Goal: Transaction & Acquisition: Obtain resource

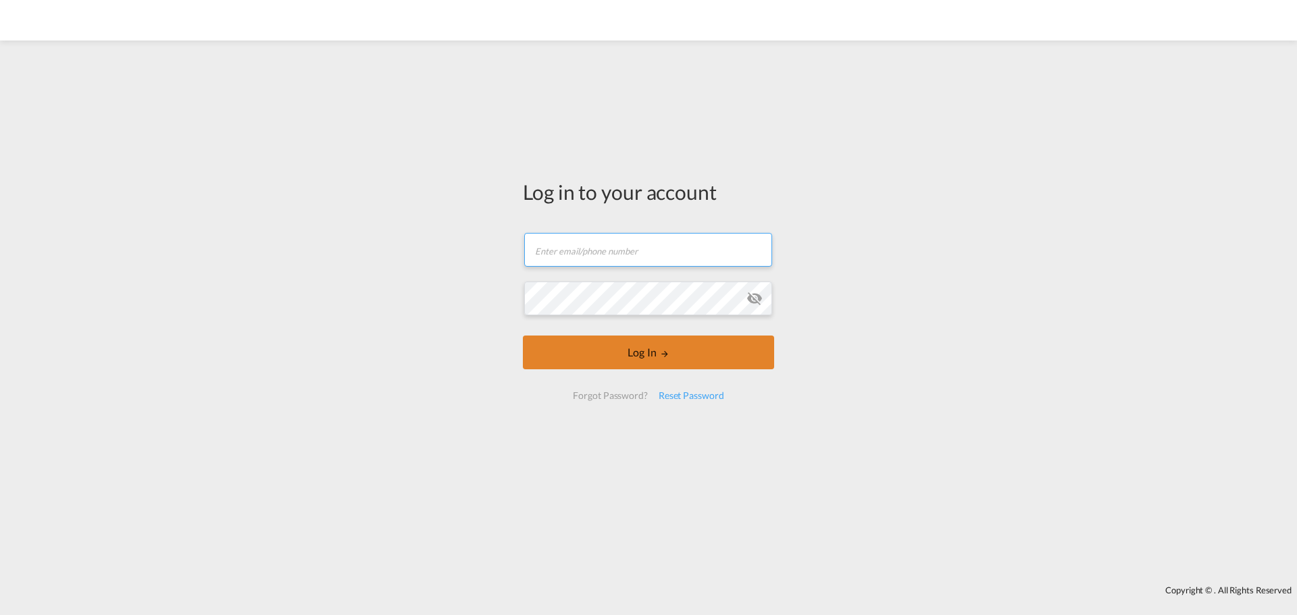
type input "[PERSON_NAME][EMAIL_ADDRESS][DOMAIN_NAME]"
click at [610, 352] on button "Log In" at bounding box center [648, 353] width 251 height 34
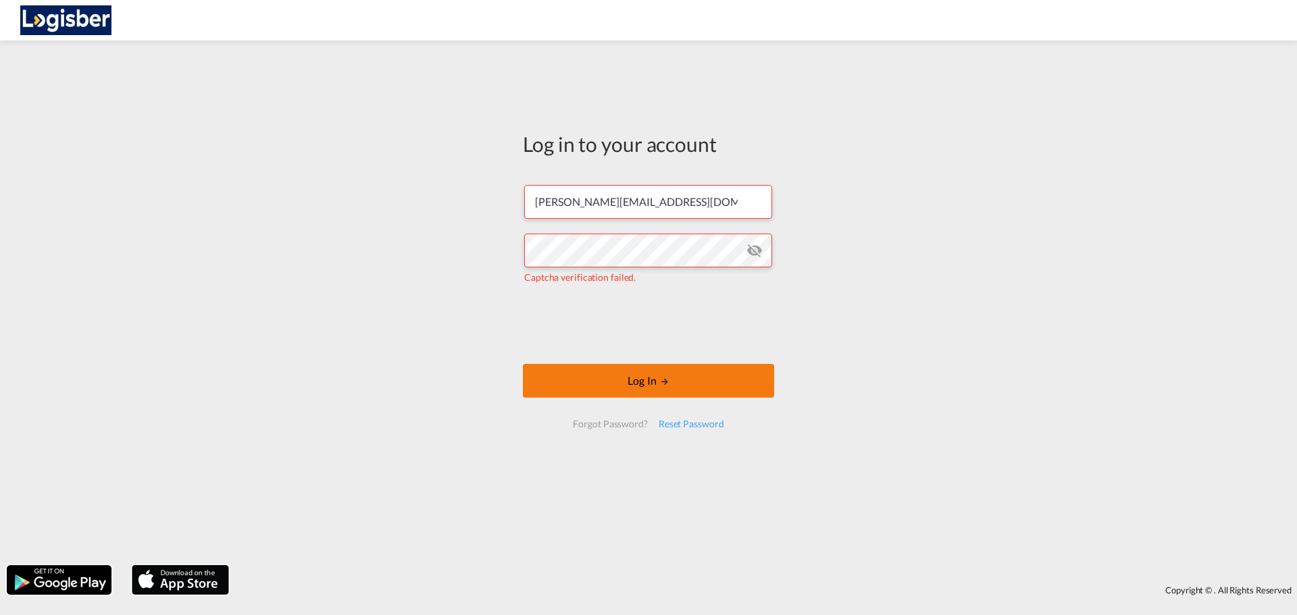
click at [659, 371] on button "Log In" at bounding box center [648, 381] width 251 height 34
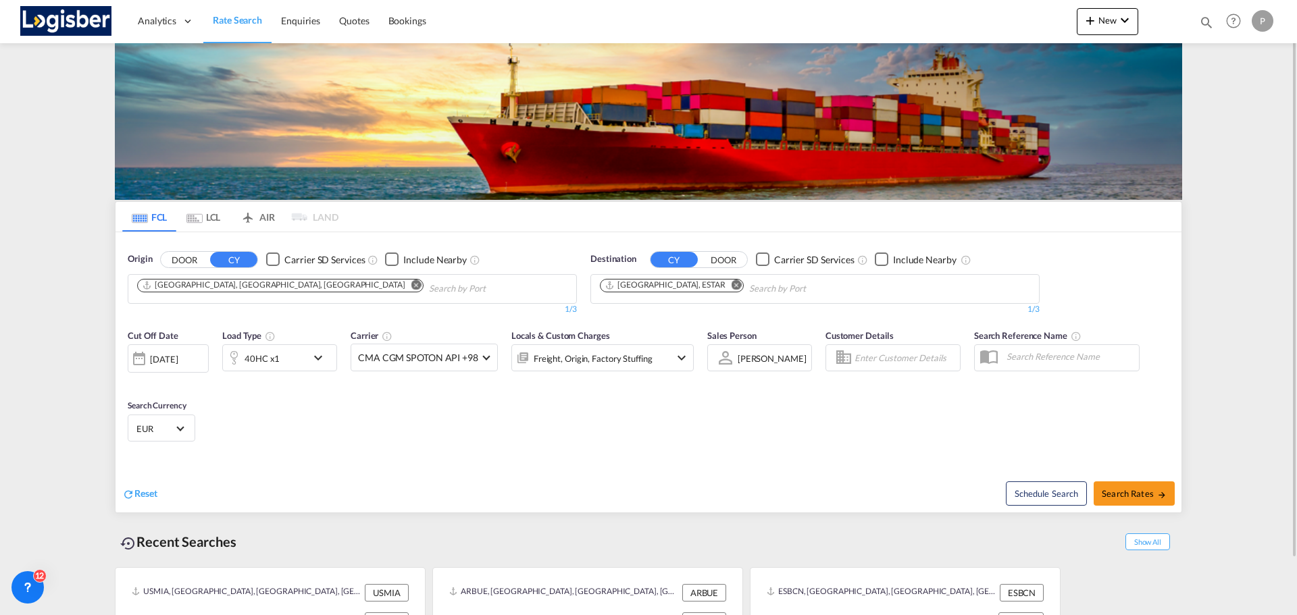
click at [209, 219] on md-tab-item "LCL" at bounding box center [203, 217] width 54 height 30
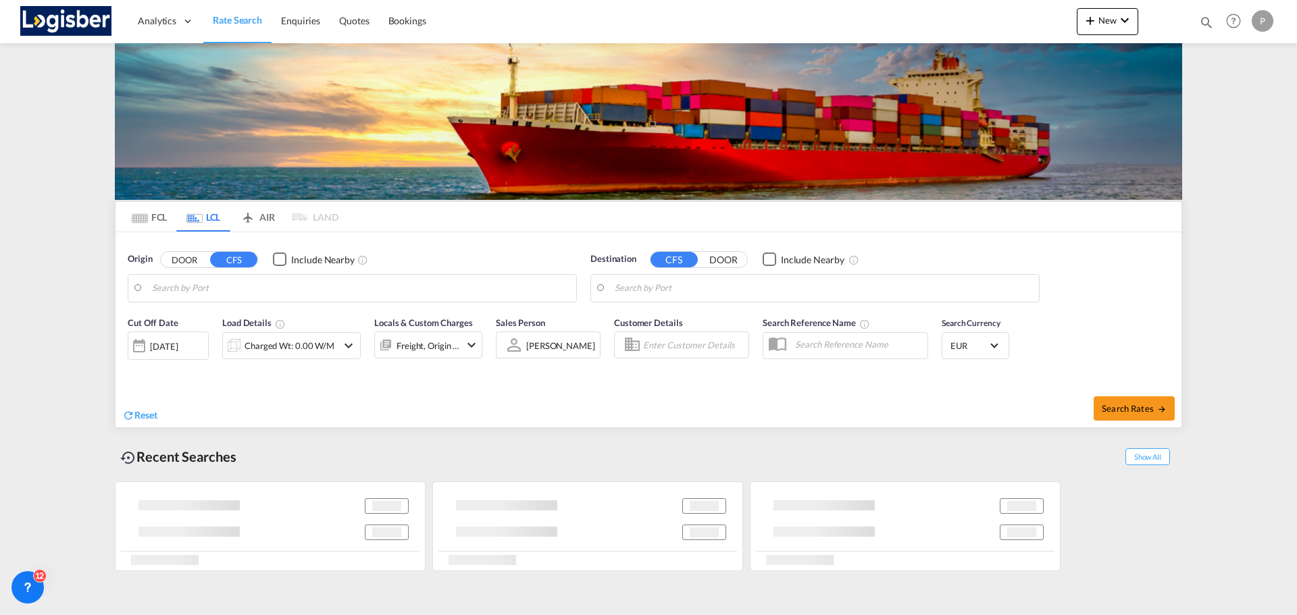
type input "[GEOGRAPHIC_DATA], ECGYE"
type input "[GEOGRAPHIC_DATA], ESVLC"
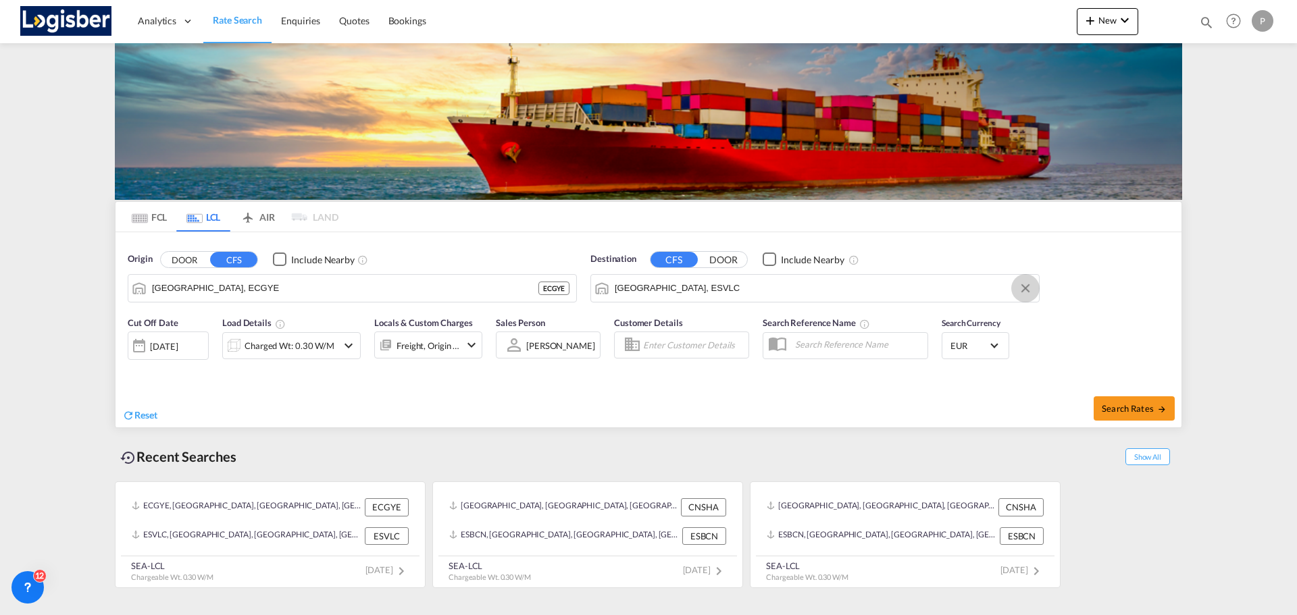
click at [1020, 289] on button "Clear Input" at bounding box center [1025, 288] width 20 height 20
click at [558, 290] on button "Clear Input" at bounding box center [563, 288] width 20 height 20
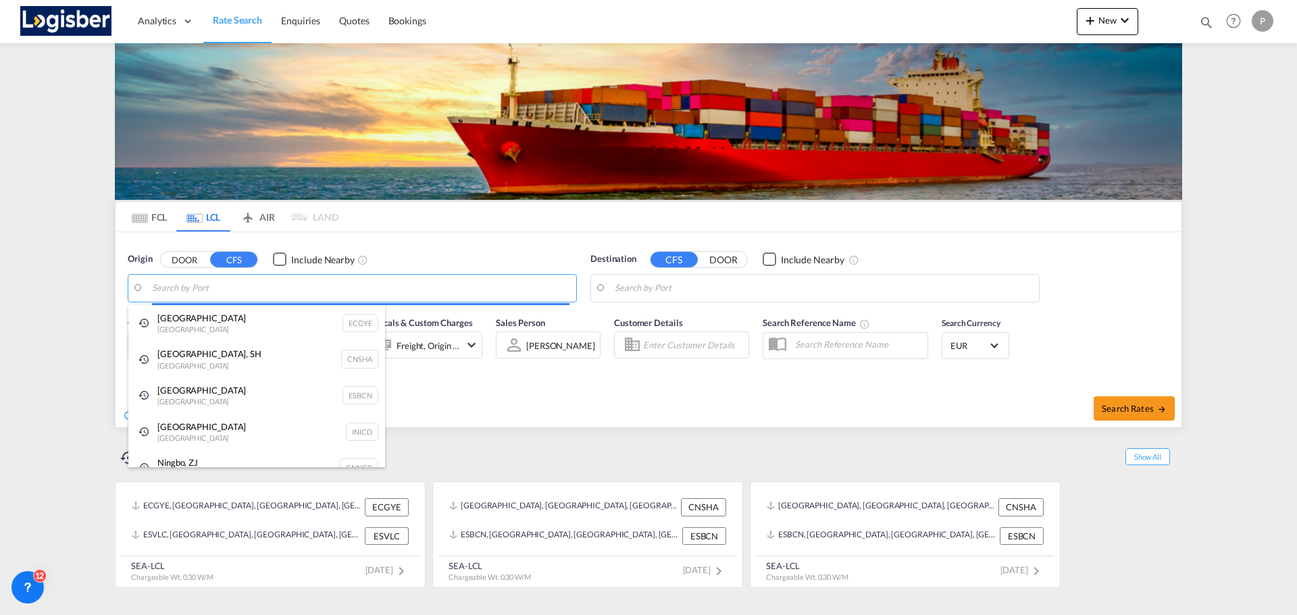
click at [362, 295] on body "Analytics Dashboard Rate Search Enquiries Quotes Bookings" at bounding box center [648, 307] width 1297 height 615
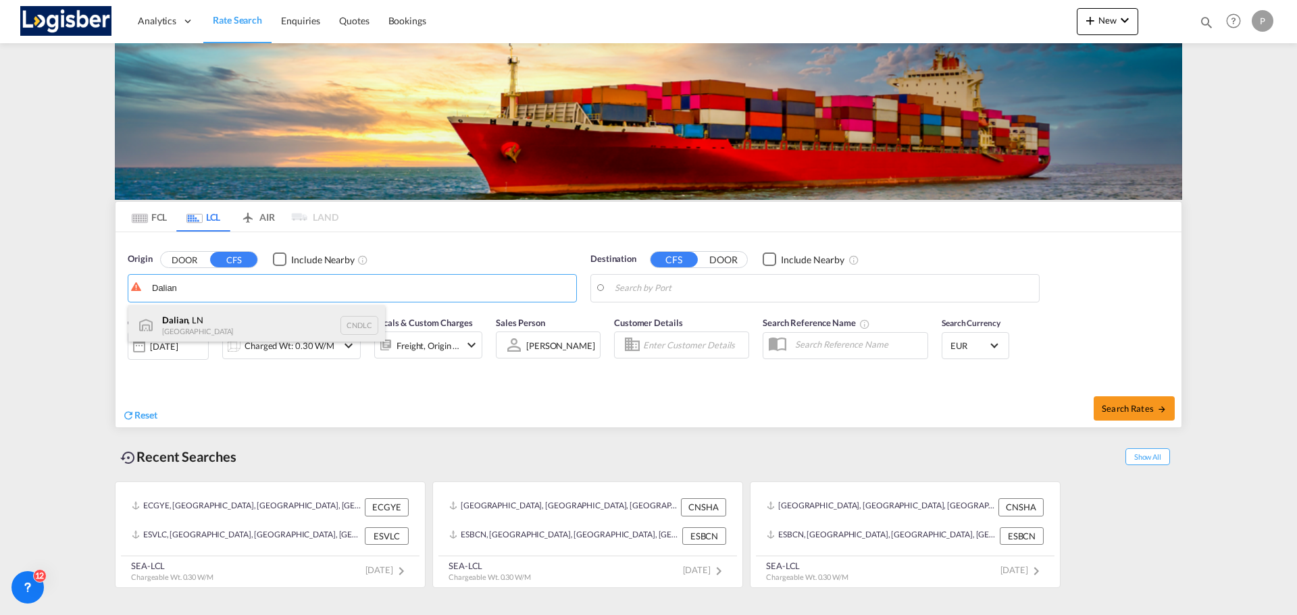
click at [259, 316] on div "Dalian , LN China CNDLC" at bounding box center [256, 325] width 257 height 41
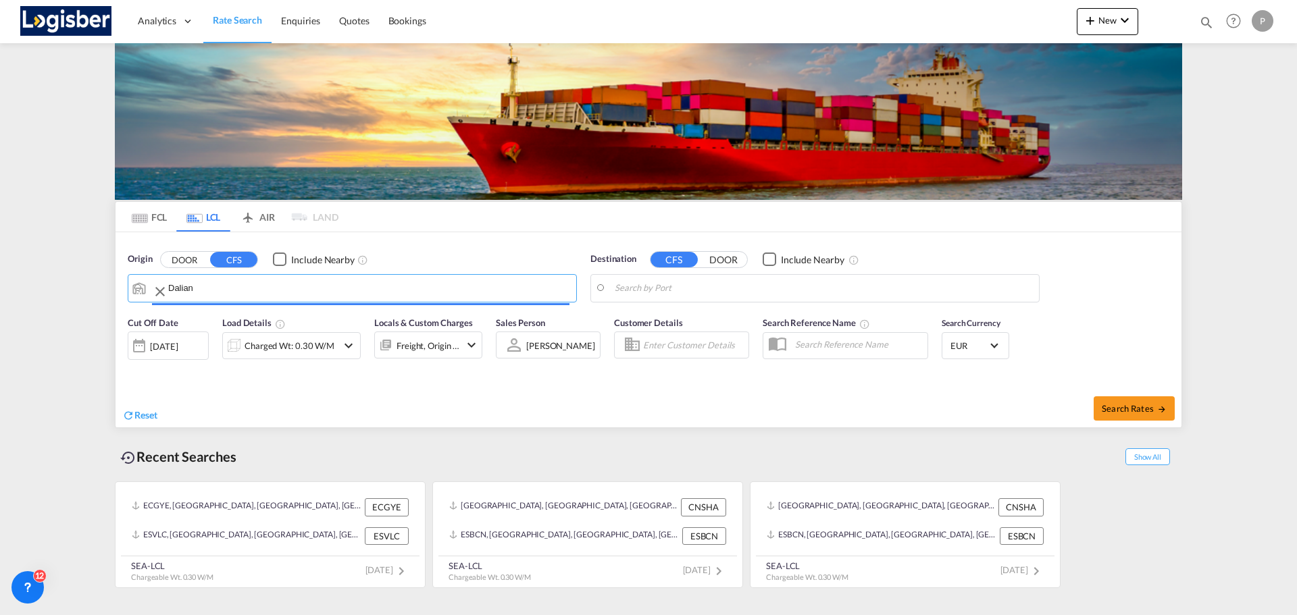
type input "Dalian, LN, CNDLC"
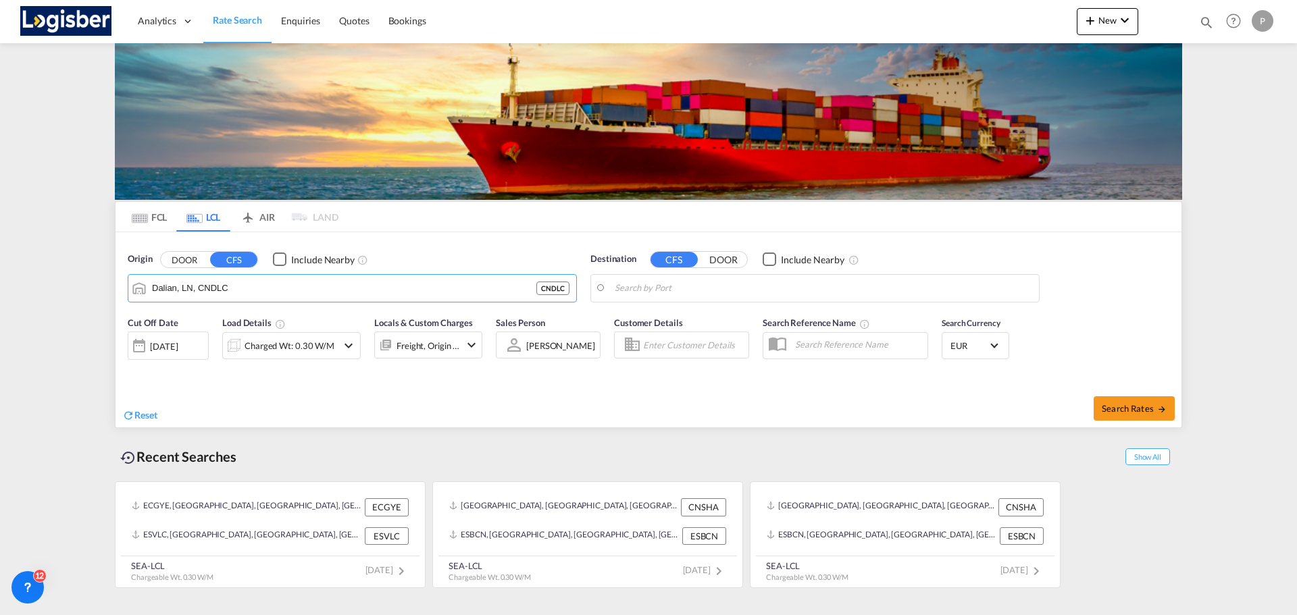
click at [823, 292] on body "Analytics Dashboard Rate Search Enquiries Quotes Bookings" at bounding box center [648, 307] width 1297 height 615
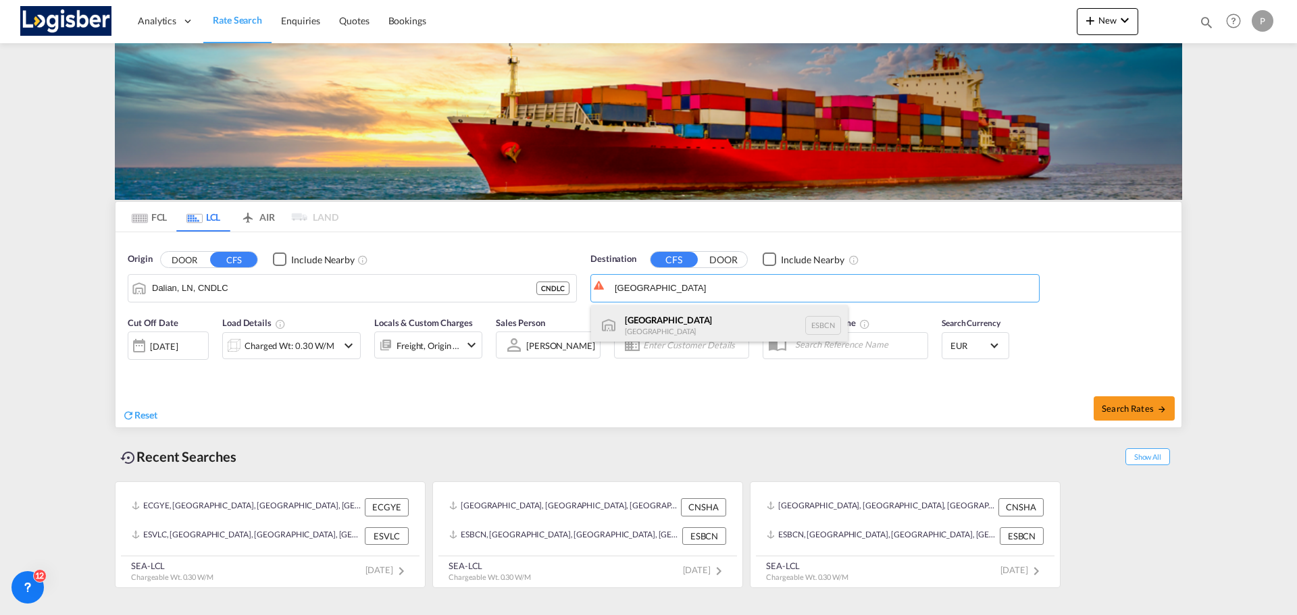
click at [650, 319] on div "[GEOGRAPHIC_DATA] [GEOGRAPHIC_DATA] ESBCN" at bounding box center [719, 325] width 257 height 41
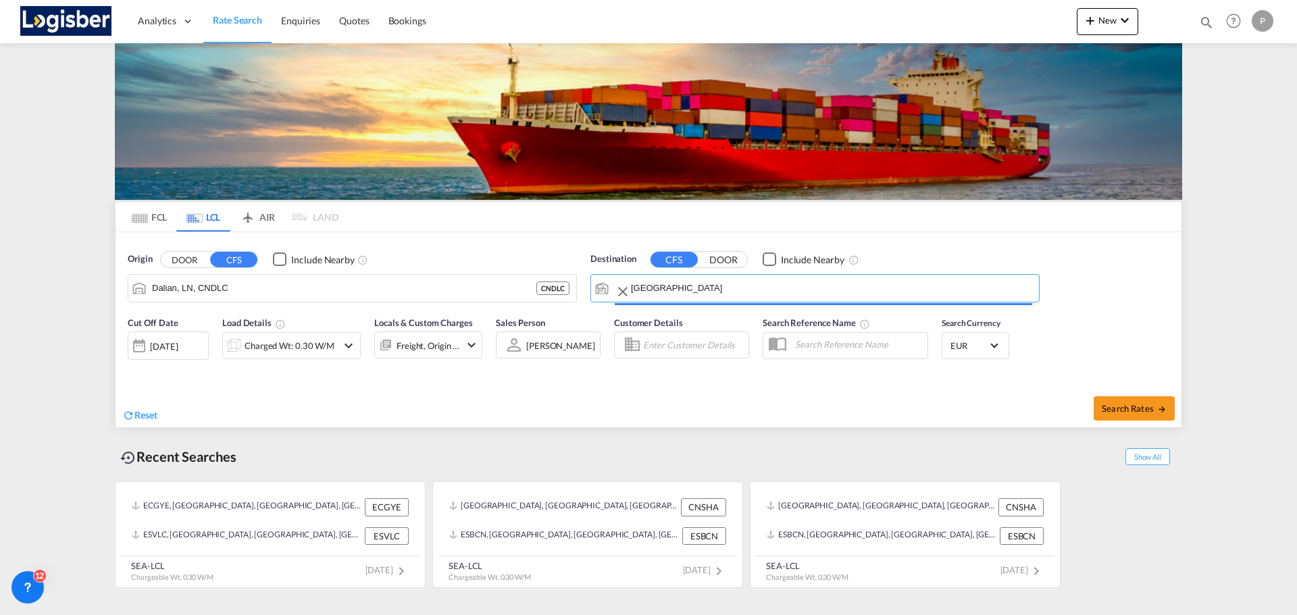
type input "[GEOGRAPHIC_DATA], ESBCN"
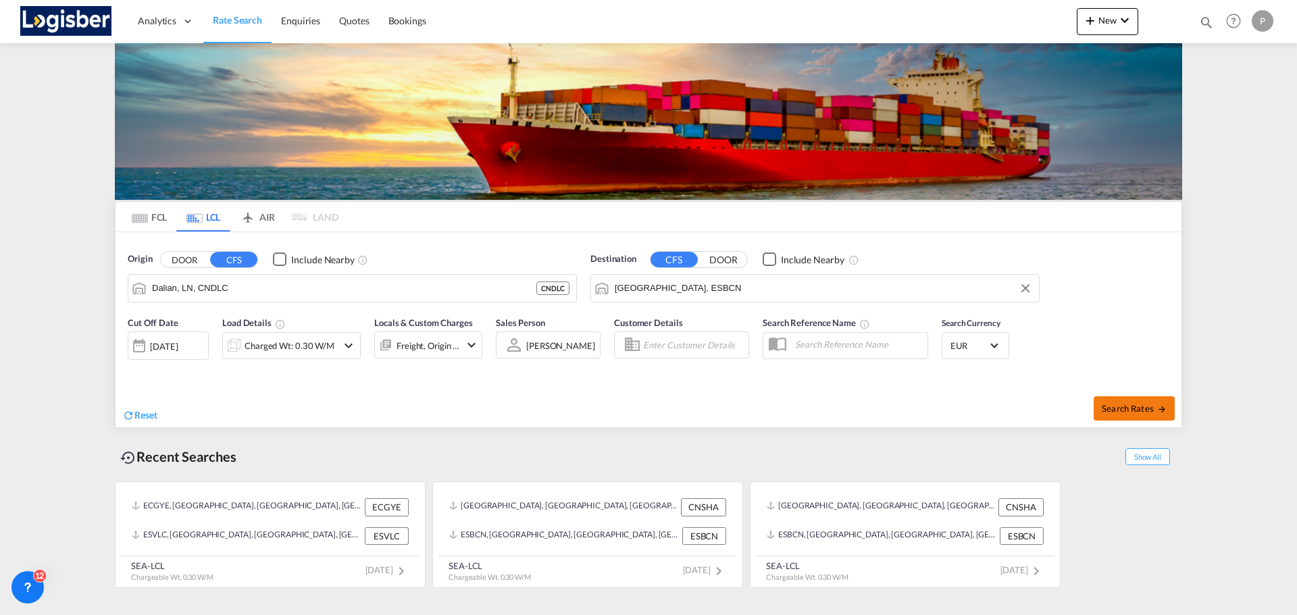
click at [1126, 407] on span "Search Rates" at bounding box center [1134, 408] width 65 height 11
type input "CNDLC to ESBCN / [DATE]"
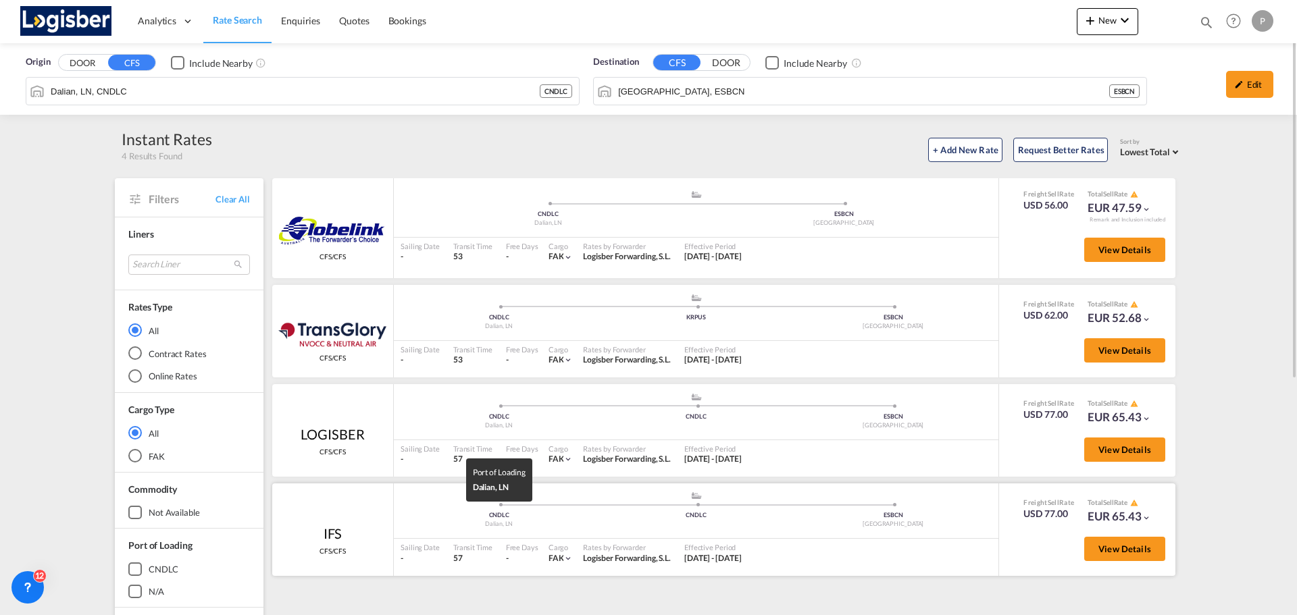
scroll to position [68, 0]
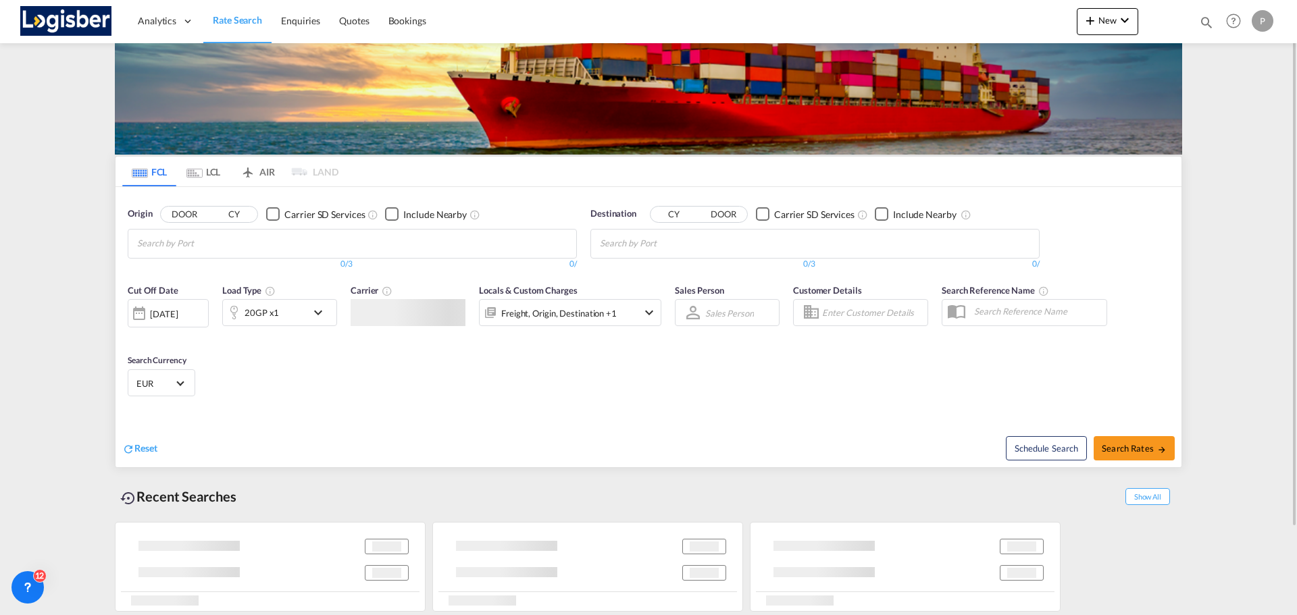
click at [242, 255] on input "Chips input." at bounding box center [201, 244] width 128 height 22
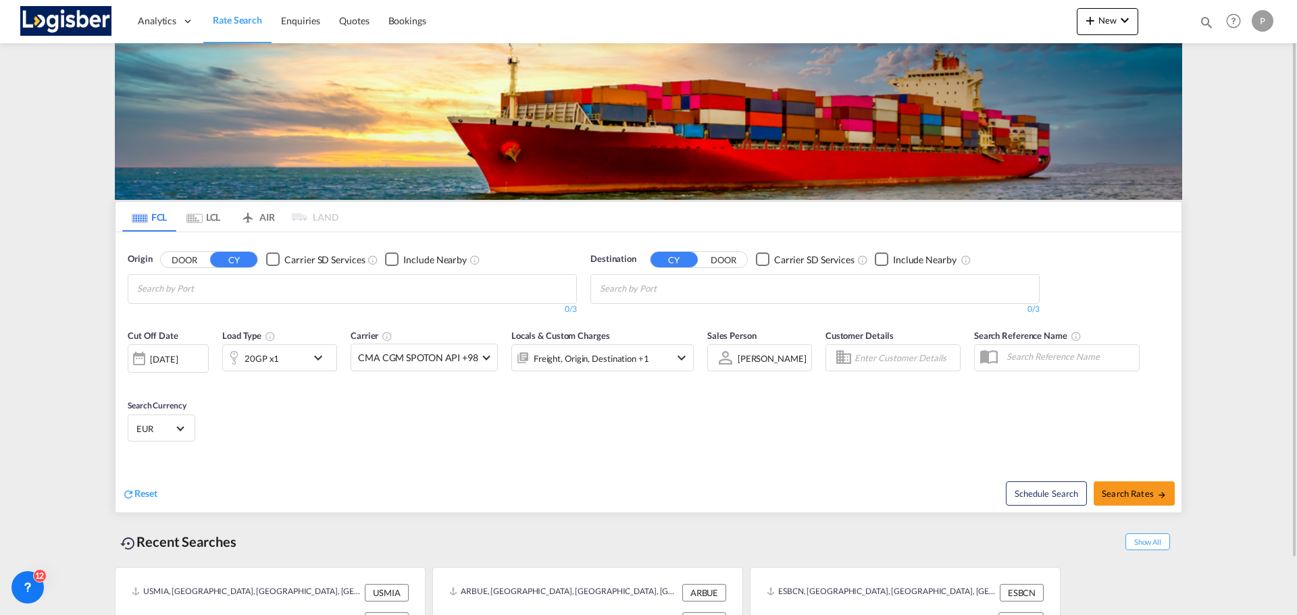
click at [205, 215] on md-tab-item "LCL" at bounding box center [203, 217] width 54 height 30
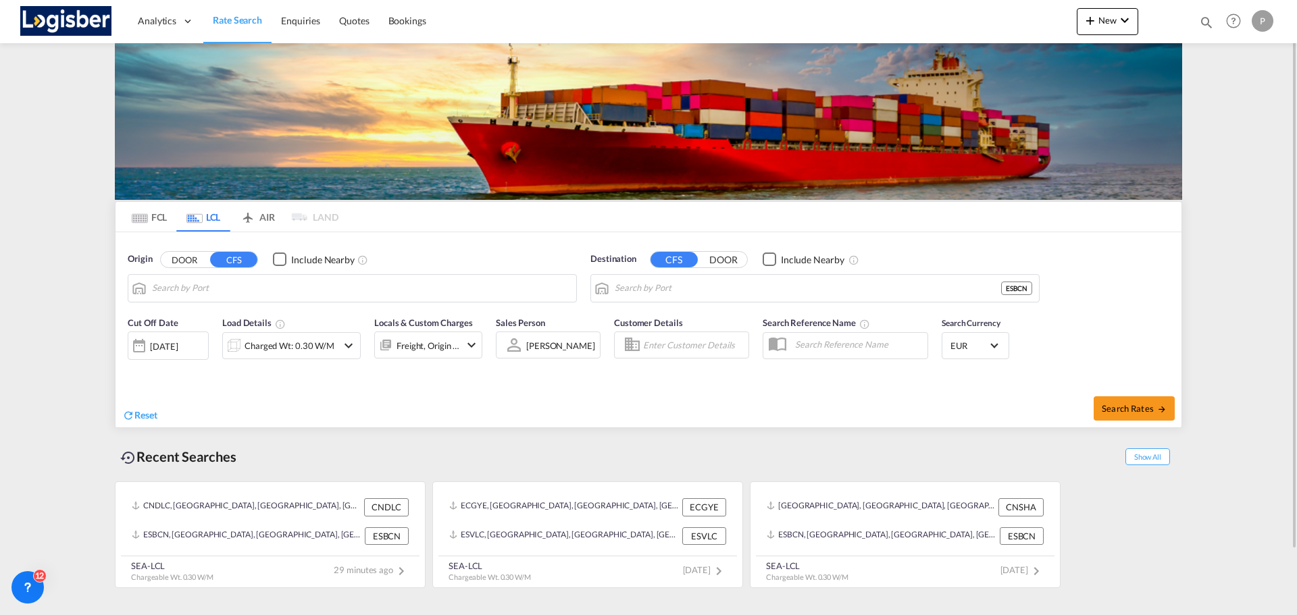
type input "Dalian, LN, CNDLC"
type input "[GEOGRAPHIC_DATA], ESBCN"
click at [561, 289] on button "Clear Input" at bounding box center [563, 288] width 20 height 20
click at [307, 291] on input "Search by Port" at bounding box center [360, 288] width 417 height 20
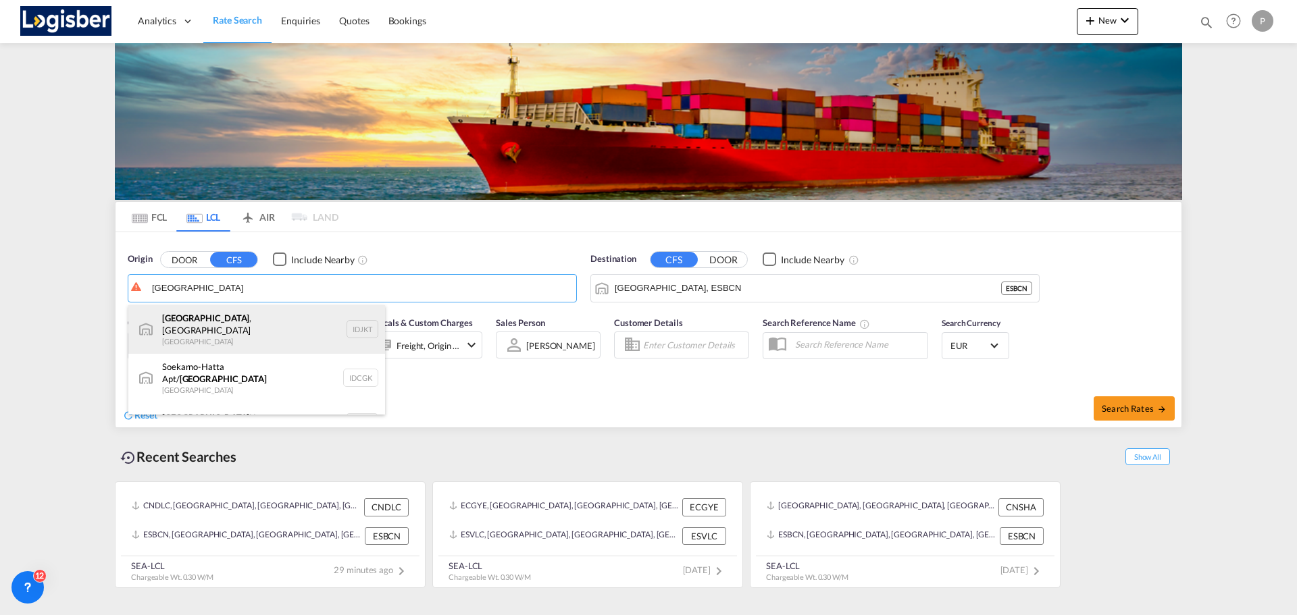
click at [288, 312] on div "[GEOGRAPHIC_DATA] , [GEOGRAPHIC_DATA] [GEOGRAPHIC_DATA] IDJKT" at bounding box center [256, 329] width 257 height 49
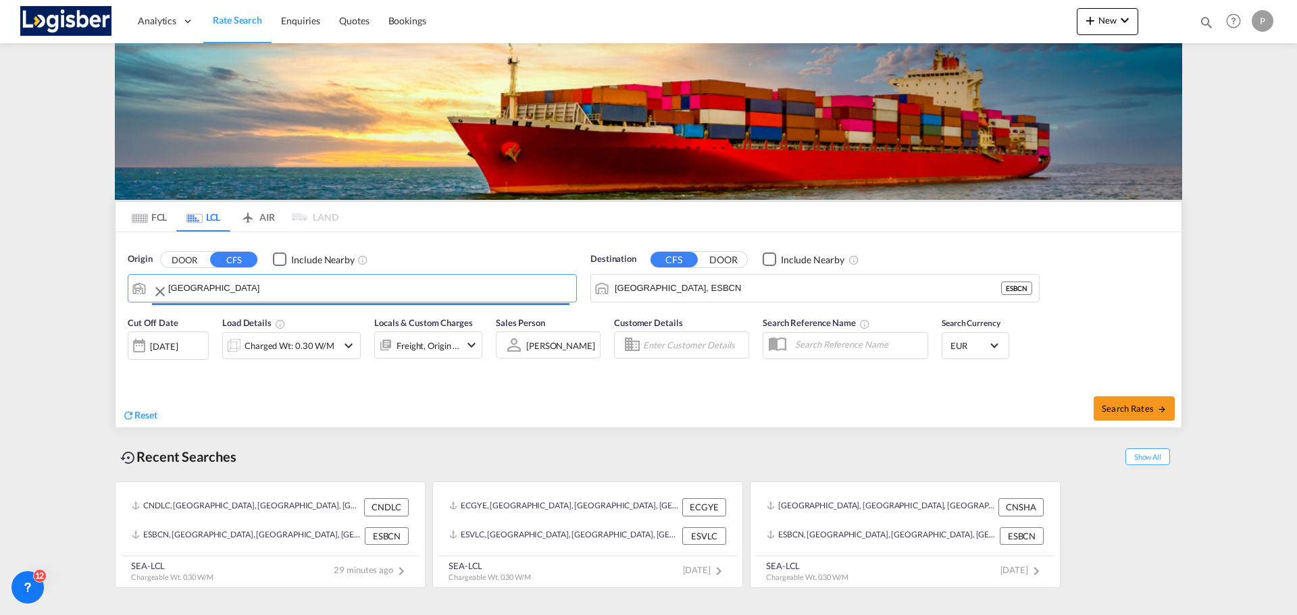
type input "[GEOGRAPHIC_DATA], [GEOGRAPHIC_DATA], IDJKT"
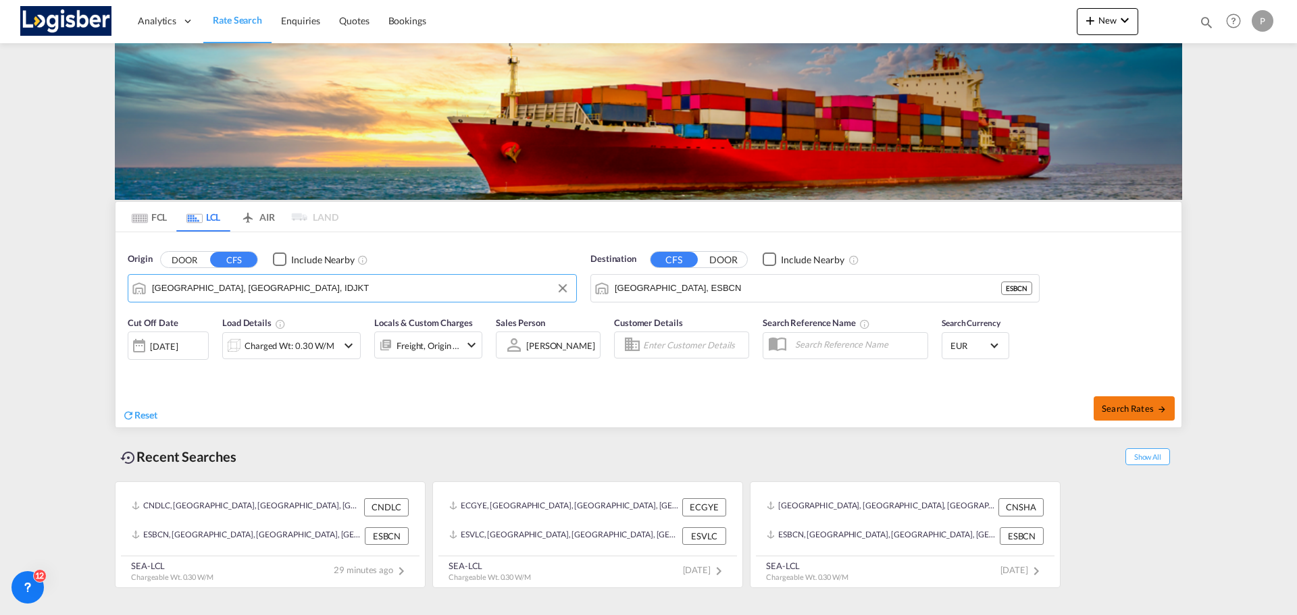
click at [1120, 417] on button "Search Rates" at bounding box center [1134, 409] width 81 height 24
type input "IDJKT to ESBCN / [DATE]"
